Goal: Register for event/course

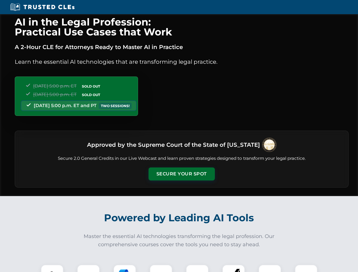
click at [182, 174] on button "Secure Your Spot" at bounding box center [182, 174] width 66 height 13
click at [52, 269] on img at bounding box center [52, 276] width 16 height 16
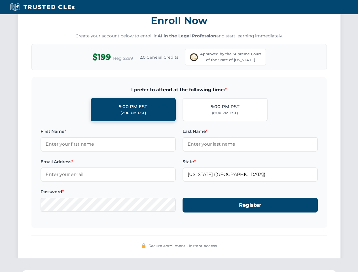
click at [125, 269] on div "AI in the Legal Profession: Practical Use Cases that Work A 2-Hour CLE for Atto…" at bounding box center [179, 187] width 358 height 1331
